Goal: Task Accomplishment & Management: Manage account settings

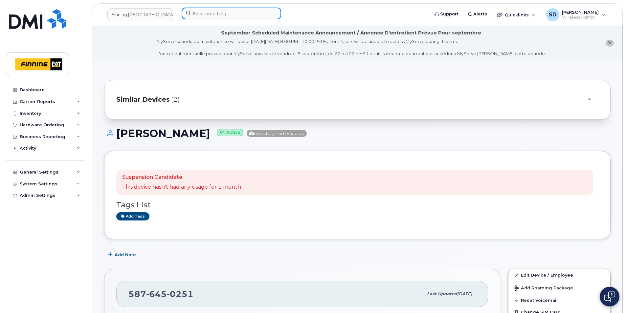
click at [206, 15] on input at bounding box center [231, 14] width 99 height 12
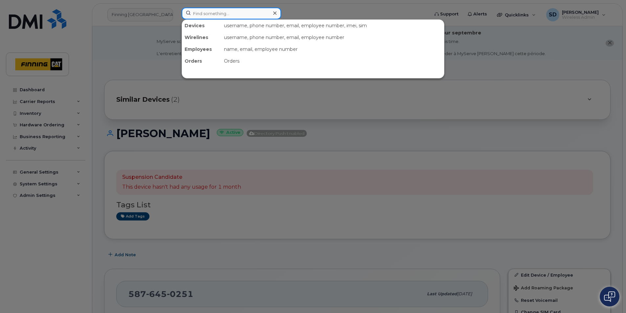
click at [235, 12] on input at bounding box center [231, 14] width 99 height 12
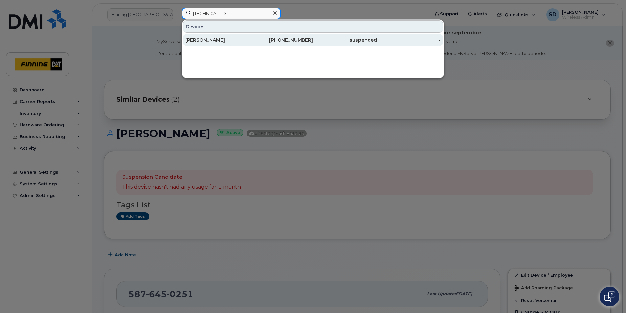
type input "[TECHNICAL_ID]"
click at [197, 39] on div "[PERSON_NAME]" at bounding box center [217, 40] width 64 height 7
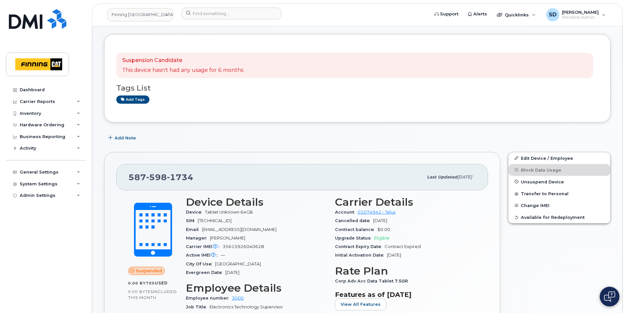
scroll to position [66, 0]
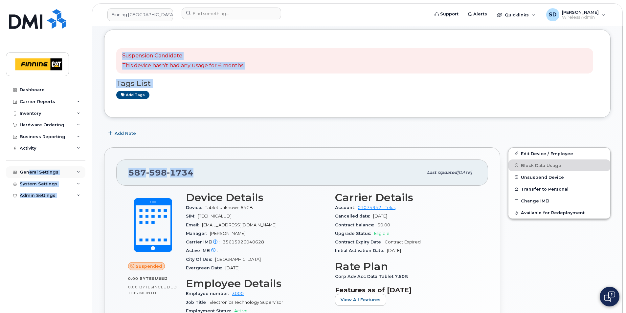
drag, startPoint x: 201, startPoint y: 172, endPoint x: 38, endPoint y: 170, distance: 163.2
click at [275, 169] on div "587 598 1734" at bounding box center [275, 173] width 294 height 14
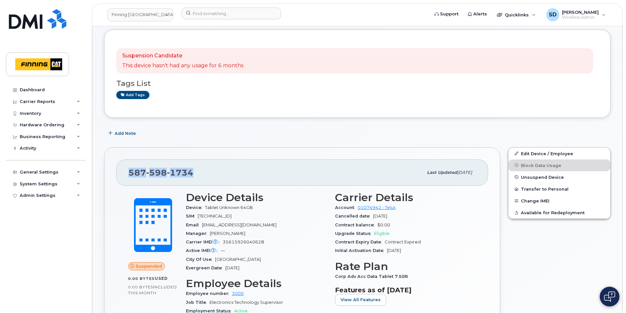
drag, startPoint x: 194, startPoint y: 173, endPoint x: 129, endPoint y: 174, distance: 65.0
click at [129, 174] on div "587 598 1734" at bounding box center [275, 173] width 294 height 14
copy span "587 598 1734"
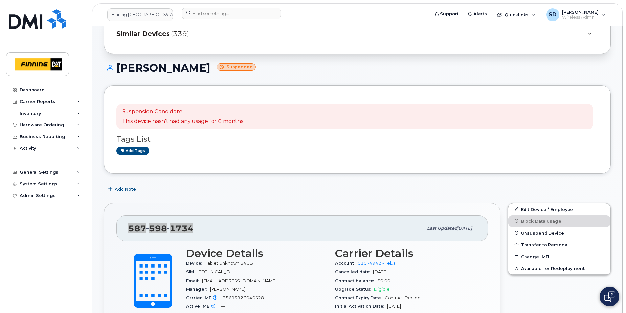
scroll to position [121, 0]
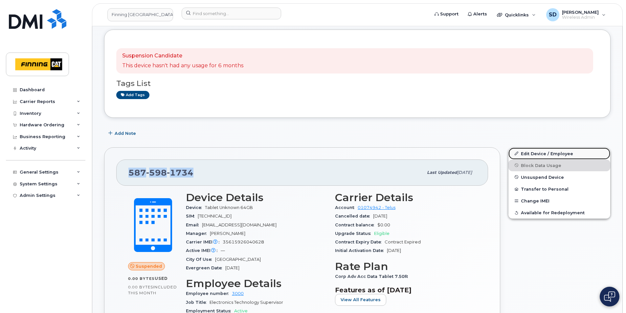
click at [535, 153] on link "Edit Device / Employee" at bounding box center [559, 154] width 102 height 12
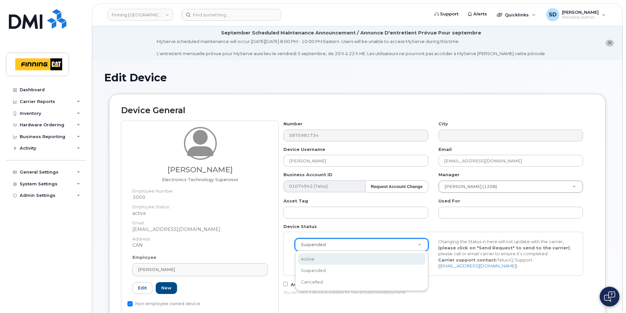
select select "active"
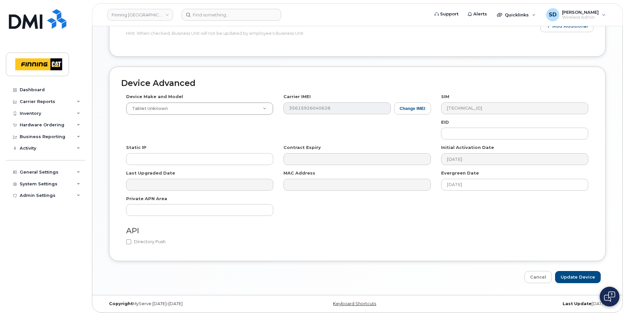
scroll to position [391, 0]
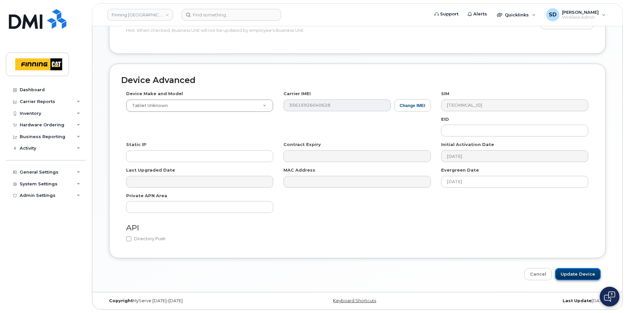
click at [589, 274] on input "Update Device" at bounding box center [578, 274] width 46 height 12
type input "Saving..."
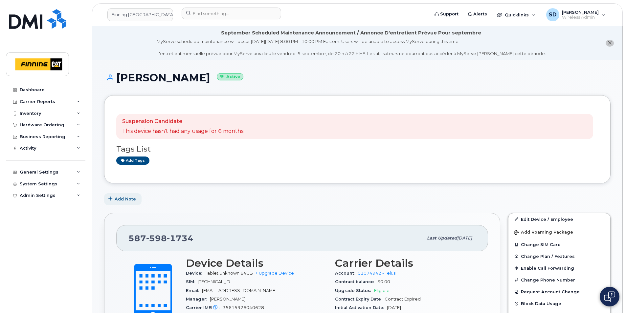
click at [120, 199] on span "Add Note" at bounding box center [125, 199] width 21 height 6
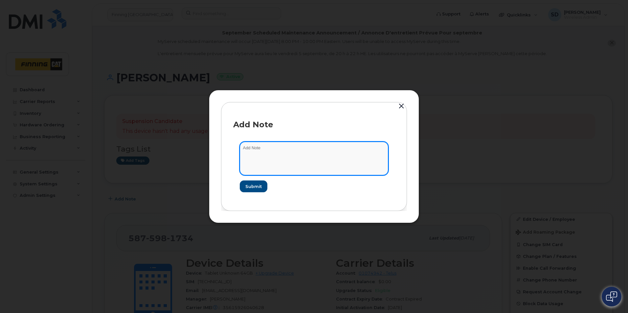
click at [253, 148] on textarea at bounding box center [314, 158] width 148 height 33
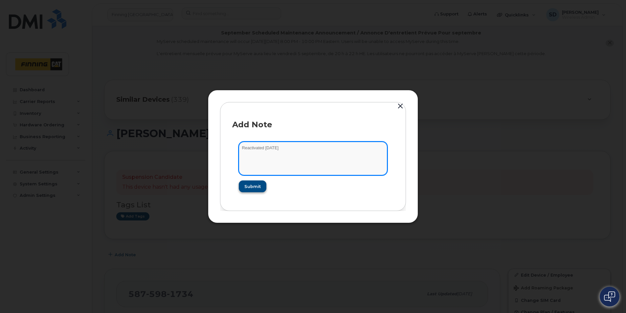
type textarea "Reactivated September 4/25"
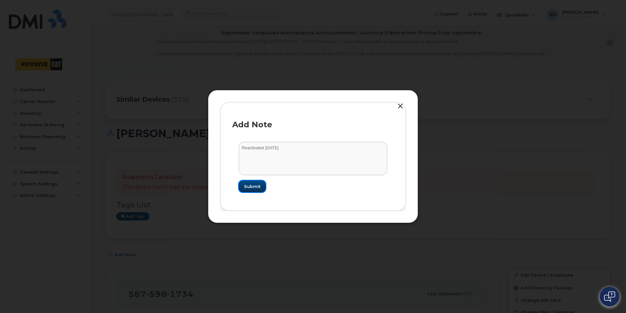
click at [258, 185] on span "Submit" at bounding box center [252, 186] width 16 height 6
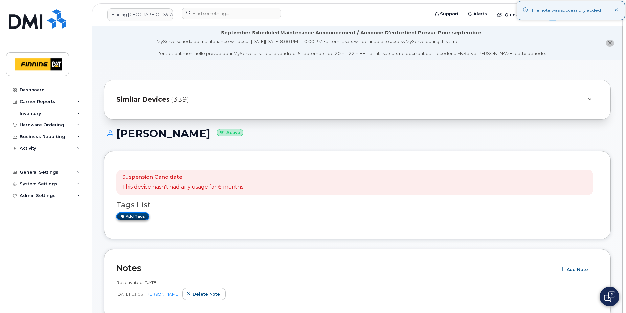
click at [127, 217] on link "Add tags" at bounding box center [132, 216] width 33 height 8
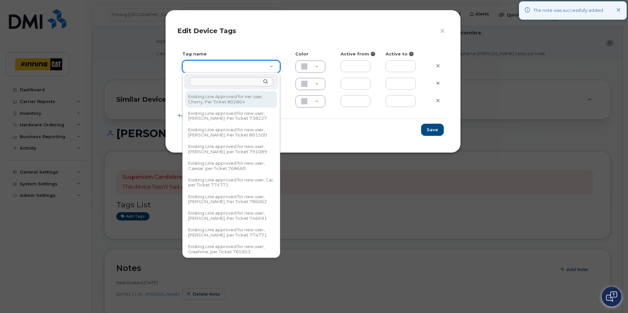
type input "R"
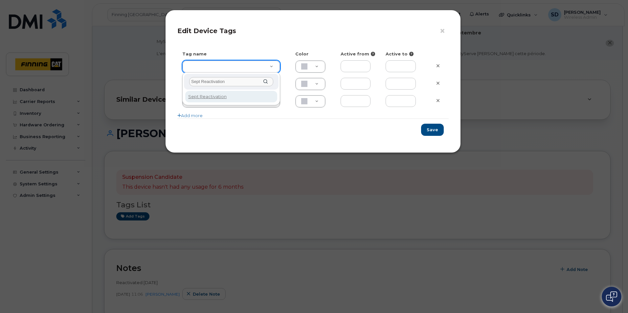
type input "Sept Reactivation"
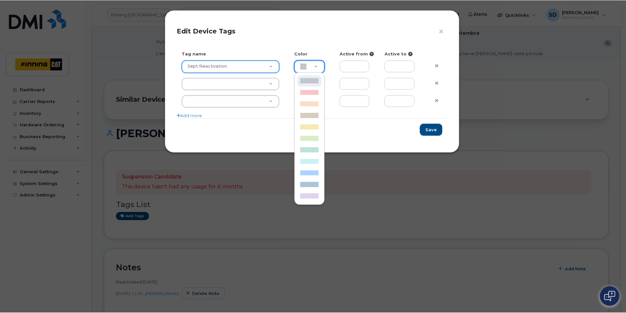
scroll to position [0, 2]
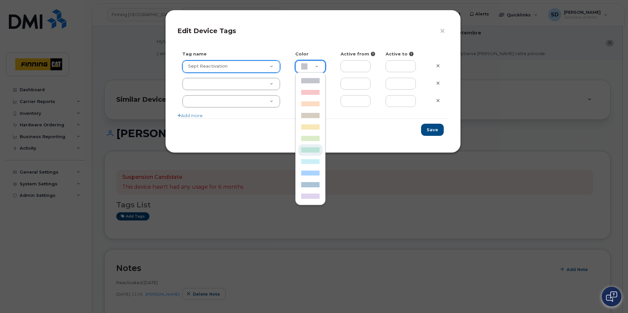
type input "BCE3D8"
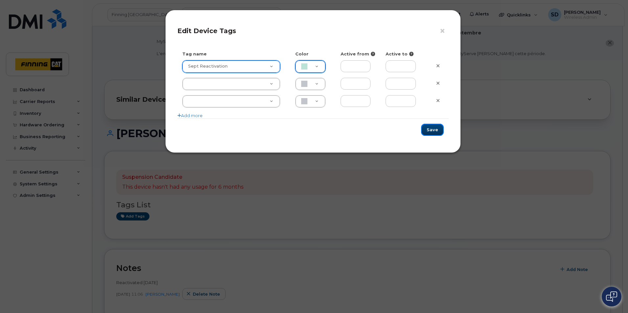
click at [431, 129] on button "Save" at bounding box center [432, 130] width 23 height 12
